Goal: Task Accomplishment & Management: Manage account settings

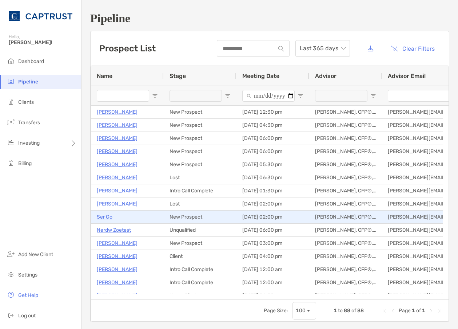
click at [101, 219] on p "Ser Go" at bounding box center [105, 216] width 16 height 9
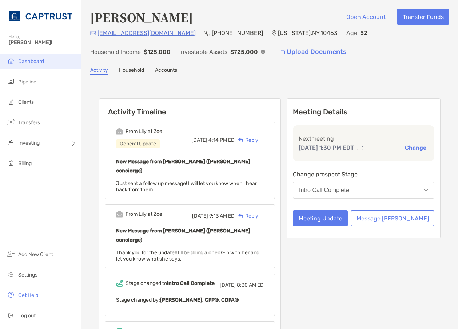
click at [29, 59] on span "Dashboard" at bounding box center [31, 61] width 26 height 6
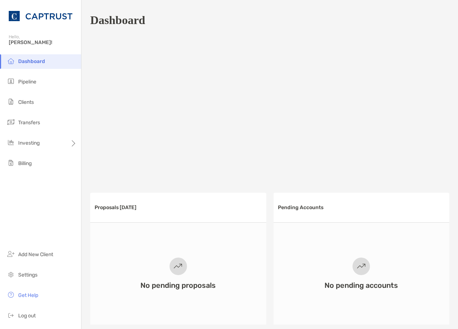
click at [39, 59] on span "Dashboard" at bounding box center [31, 61] width 27 height 6
drag, startPoint x: 51, startPoint y: 31, endPoint x: 110, endPoint y: 3, distance: 66.3
click at [52, 31] on div "Dashboard" at bounding box center [40, 16] width 81 height 33
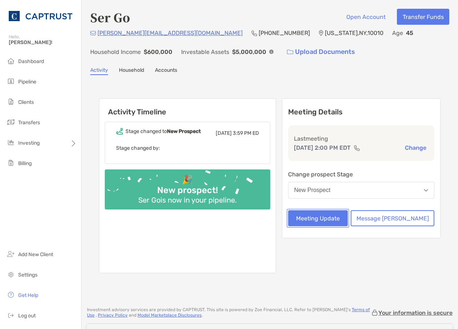
click at [348, 214] on button "Meeting Update" at bounding box center [318, 218] width 60 height 16
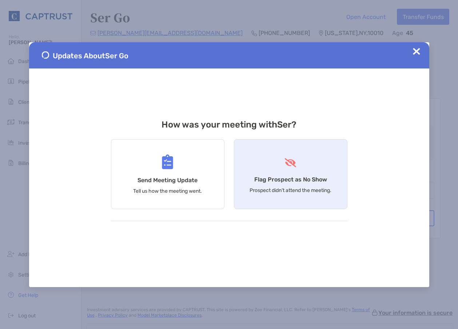
click at [289, 173] on div "Flag Prospect as No Show Prospect didn’t attend the meeting." at bounding box center [291, 174] width 114 height 70
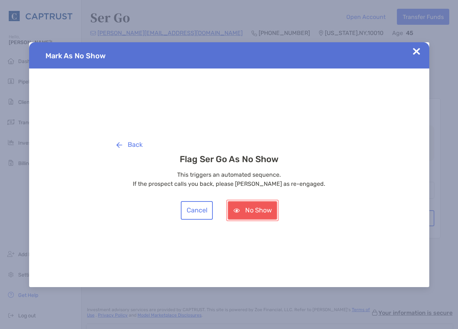
click at [238, 207] on button "No Show" at bounding box center [253, 210] width 50 height 19
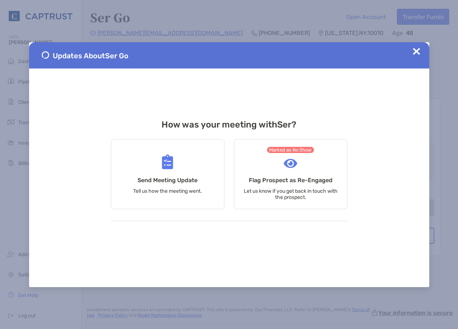
click at [414, 52] on img at bounding box center [416, 51] width 7 height 7
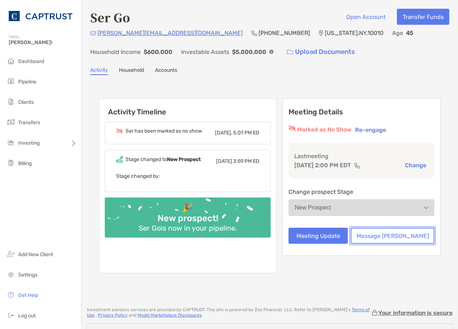
click at [393, 231] on button "Message [PERSON_NAME]" at bounding box center [393, 236] width 84 height 16
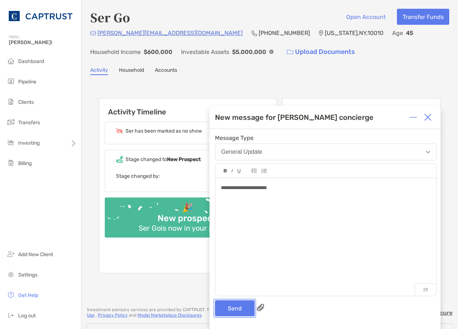
click at [244, 310] on button "Send" at bounding box center [235, 308] width 40 height 16
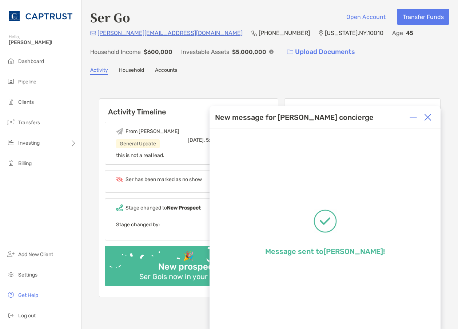
click at [423, 120] on div at bounding box center [428, 117] width 15 height 15
